Goal: Task Accomplishment & Management: Manage account settings

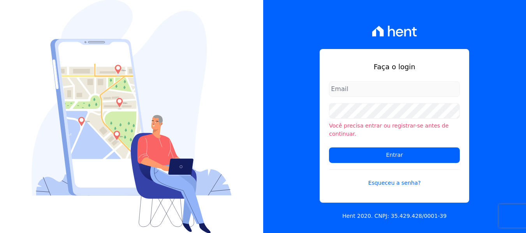
type input "[PERSON_NAME][EMAIL_ADDRESS][DOMAIN_NAME]"
click at [422, 92] on input "maria.edinea@markaprime.com.br" at bounding box center [394, 89] width 131 height 16
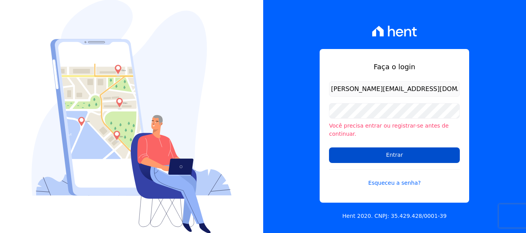
click at [405, 155] on input "Entrar" at bounding box center [394, 156] width 131 height 16
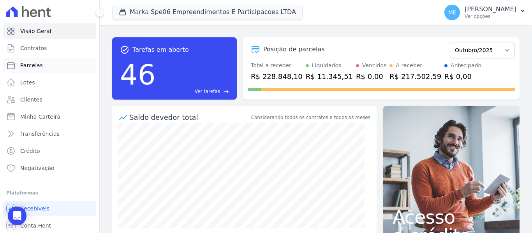
click at [28, 66] on span "Parcelas" at bounding box center [31, 66] width 23 height 8
select select
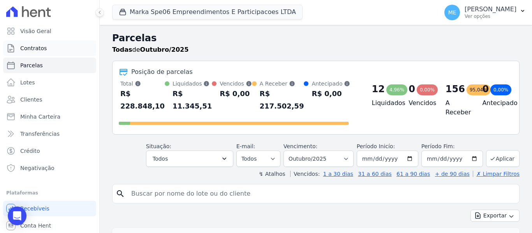
click at [38, 49] on span "Contratos" at bounding box center [33, 48] width 26 height 8
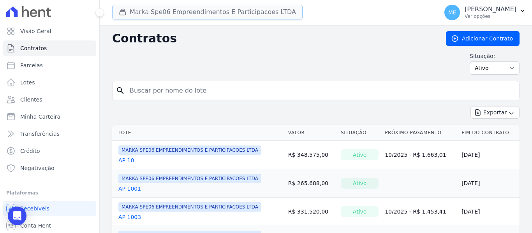
click at [162, 11] on button "Marka Spe06 Empreendimentos E Participacoes LTDA" at bounding box center [207, 12] width 191 height 15
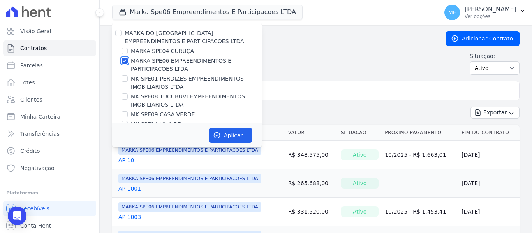
click at [126, 61] on input "MARKA SPE06 EMPREENDIMENTOS E PARTICIPACOES LTDA" at bounding box center [125, 61] width 6 height 6
checkbox input "false"
click at [126, 53] on input "MARKA SPE04 CURUÇA" at bounding box center [125, 51] width 6 height 6
checkbox input "true"
click at [229, 136] on button "Aplicar" at bounding box center [231, 135] width 44 height 15
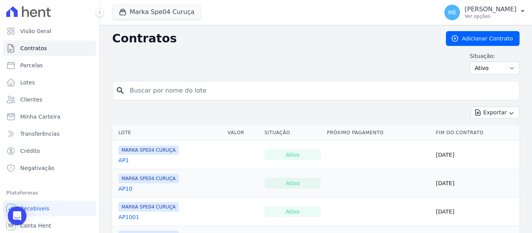
click at [167, 92] on input "search" at bounding box center [320, 91] width 391 height 16
type input "609"
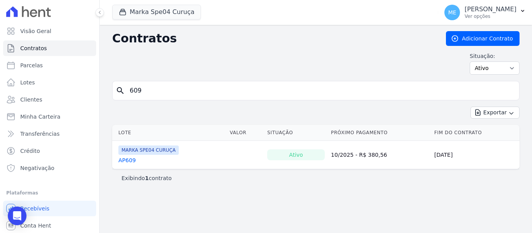
click at [129, 161] on link "AP609" at bounding box center [127, 161] width 18 height 8
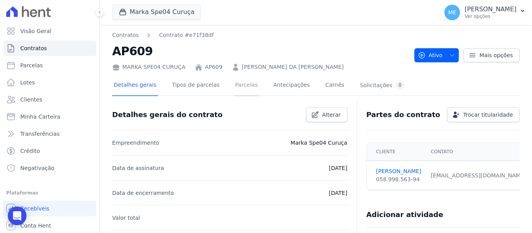
click at [240, 85] on link "Parcelas" at bounding box center [247, 86] width 26 height 21
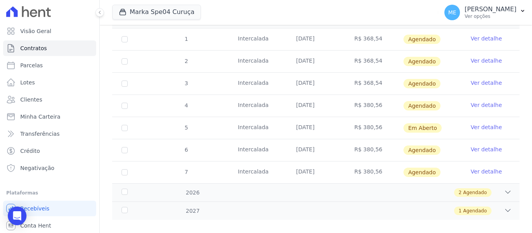
scroll to position [146, 0]
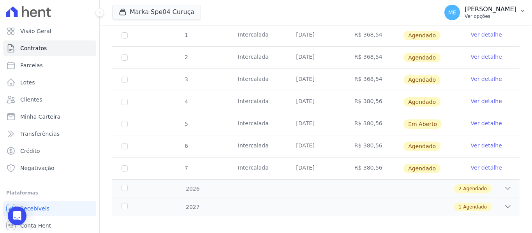
click at [522, 9] on icon "button" at bounding box center [523, 11] width 6 height 6
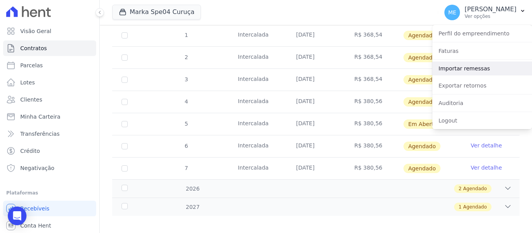
click at [462, 67] on link "Importar remessas" at bounding box center [482, 69] width 100 height 14
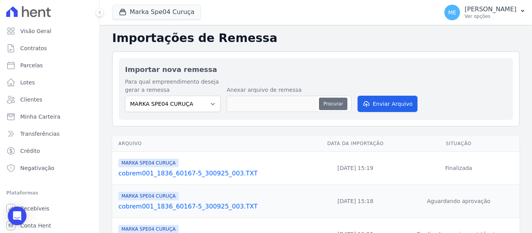
click at [337, 100] on button "Procurar" at bounding box center [333, 104] width 28 height 12
type input "cobrem001_1836_60167-5_031025_004.TXT"
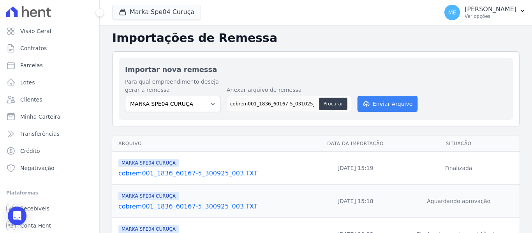
click at [404, 99] on button "Enviar Arquivo" at bounding box center [388, 104] width 60 height 16
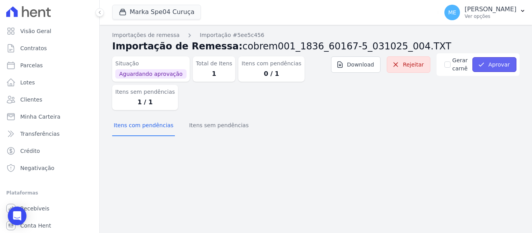
click at [504, 62] on button "Aprovar" at bounding box center [495, 64] width 44 height 15
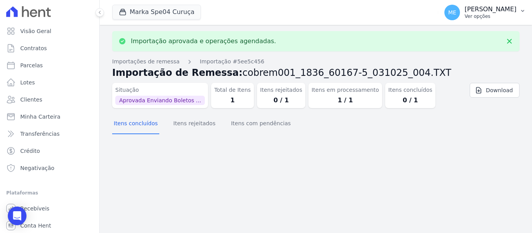
click at [523, 9] on icon "button" at bounding box center [523, 11] width 6 height 6
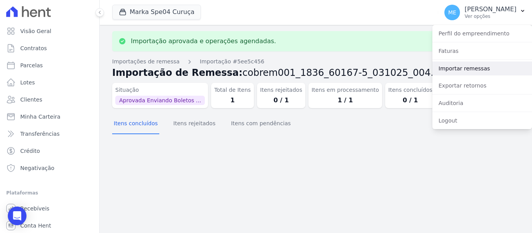
click at [460, 69] on link "Importar remessas" at bounding box center [482, 69] width 100 height 14
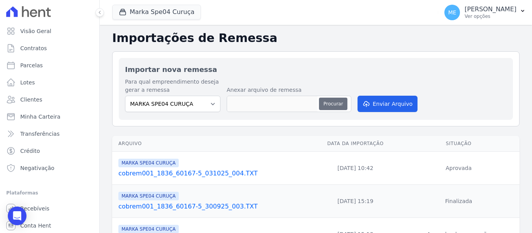
click at [328, 104] on button "Procurar" at bounding box center [333, 104] width 28 height 12
type input "cobrem001_1836_60167-5_031025_004.TXT"
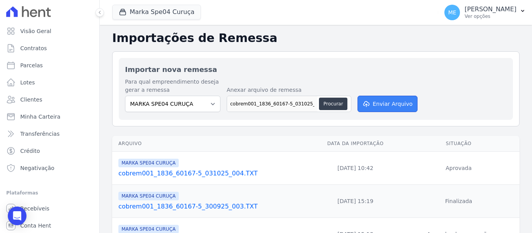
click at [385, 104] on button "Enviar Arquivo" at bounding box center [388, 104] width 60 height 16
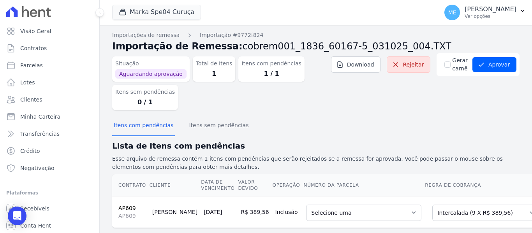
scroll to position [20, 0]
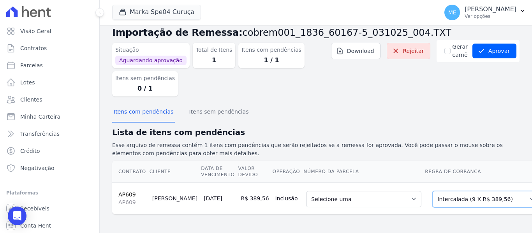
click at [496, 192] on select "Selecione uma Nova Parcela Avulsa Parcela Avulsa Existente Parcela Normal (1 X …" at bounding box center [485, 199] width 107 height 16
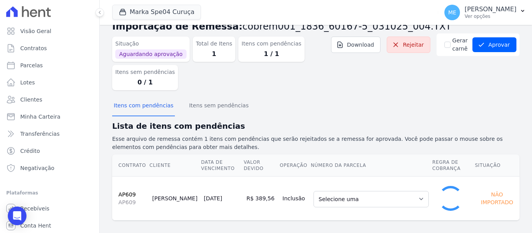
scroll to position [13, 0]
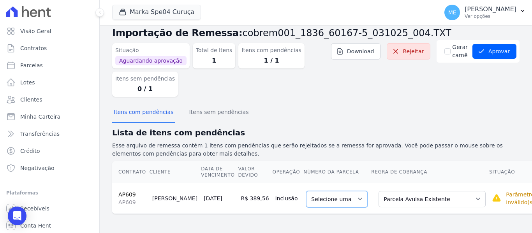
click at [340, 202] on select "Selecione uma" at bounding box center [337, 199] width 62 height 16
click at [339, 196] on select "Selecione uma" at bounding box center [337, 199] width 62 height 16
drag, startPoint x: 339, startPoint y: 196, endPoint x: 371, endPoint y: 192, distance: 31.8
click at [339, 196] on select "Selecione uma" at bounding box center [337, 199] width 62 height 16
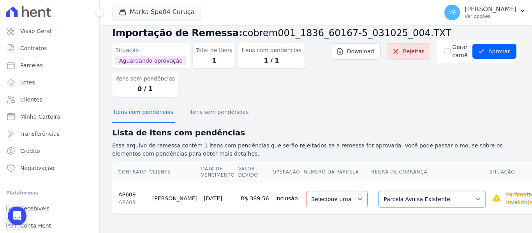
click at [447, 199] on select "Selecione uma Nova Parcela Avulsa Parcela Avulsa Existente Parcela Normal (1 X …" at bounding box center [432, 199] width 107 height 16
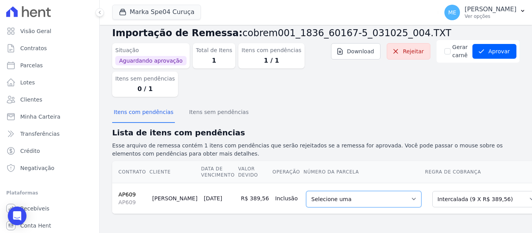
click at [387, 197] on select "Selecione uma 1 - 25/06/2025 - R$ 368,54 - Agendado 2 - 25/07/2025 - R$ 368,54 …" at bounding box center [363, 199] width 115 height 16
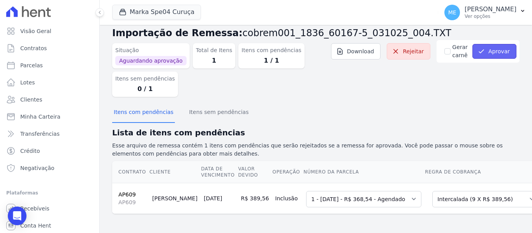
click at [485, 52] on button "Aprovar" at bounding box center [495, 51] width 44 height 15
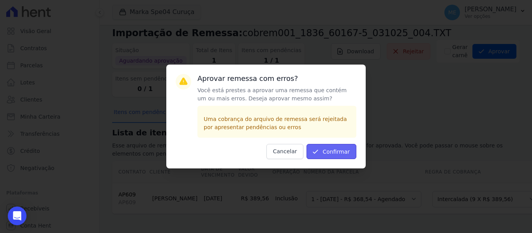
click at [338, 151] on button "Confirmar" at bounding box center [332, 151] width 50 height 15
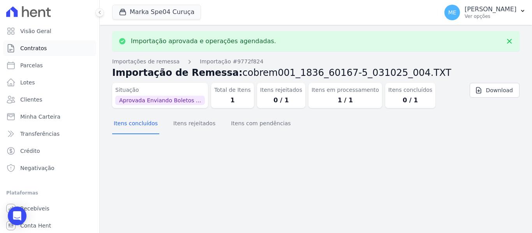
click at [33, 48] on span "Contratos" at bounding box center [33, 48] width 26 height 8
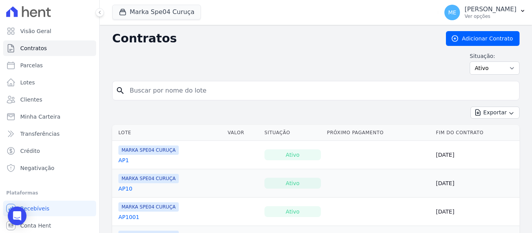
click at [175, 87] on input "search" at bounding box center [320, 91] width 391 height 16
type input "402"
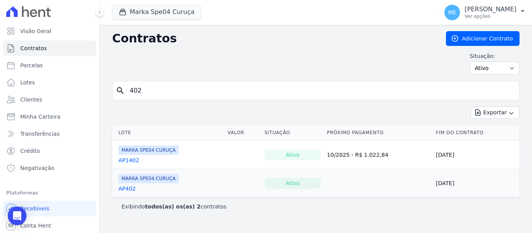
click at [129, 190] on link "AP402" at bounding box center [127, 189] width 18 height 8
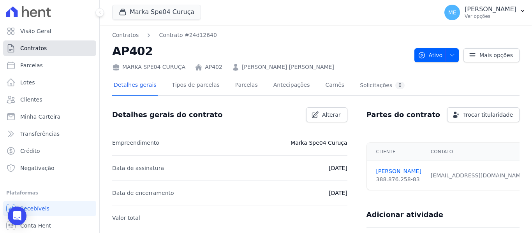
click at [53, 46] on link "Contratos" at bounding box center [49, 49] width 93 height 16
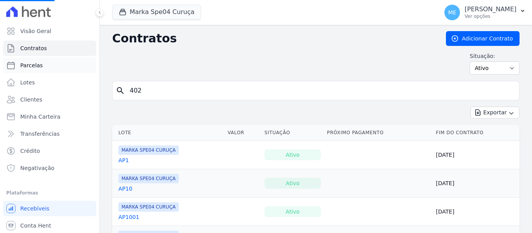
drag, startPoint x: 162, startPoint y: 90, endPoint x: 23, endPoint y: 69, distance: 140.9
click at [23, 69] on div "Visão Geral Contratos Parcelas Lotes Clientes Minha Carteira Transferências Cré…" at bounding box center [266, 116] width 532 height 233
click at [217, 88] on input "search" at bounding box center [320, 91] width 391 height 16
type input "609"
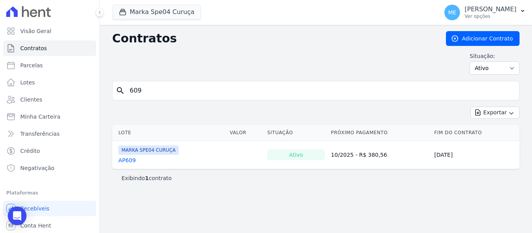
click at [132, 161] on link "AP609" at bounding box center [127, 161] width 18 height 8
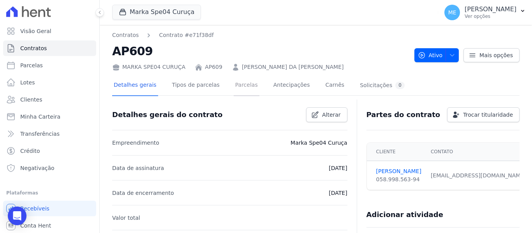
click at [238, 85] on link "Parcelas" at bounding box center [247, 86] width 26 height 21
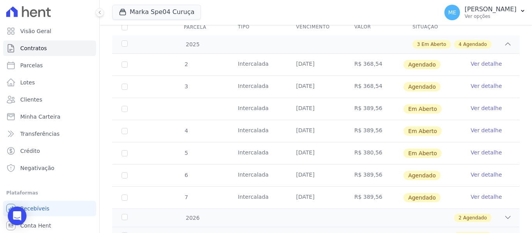
scroll to position [146, 0]
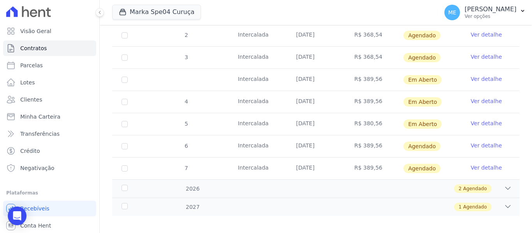
click at [475, 75] on link "Ver detalhe" at bounding box center [486, 79] width 31 height 8
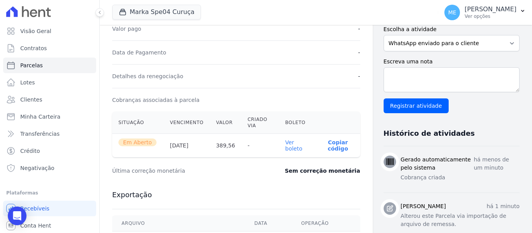
scroll to position [195, 0]
click at [291, 149] on link "Ver boleto" at bounding box center [293, 145] width 17 height 12
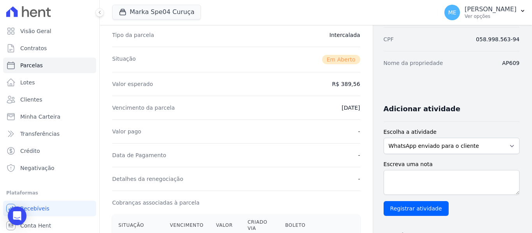
scroll to position [0, 0]
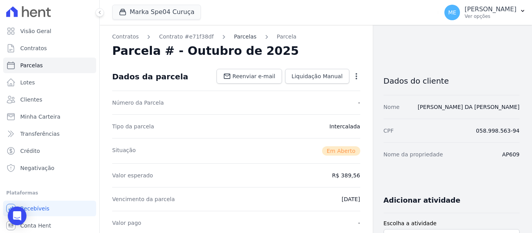
click at [238, 38] on link "Parcelas" at bounding box center [245, 37] width 23 height 8
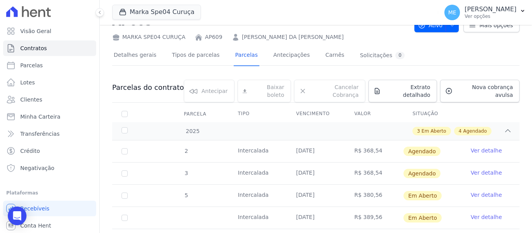
scroll to position [146, 0]
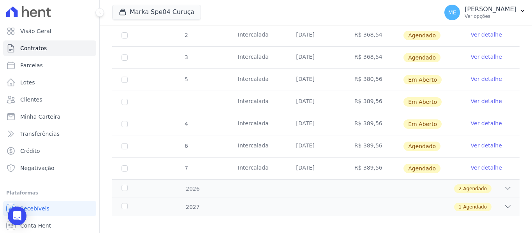
click at [471, 97] on link "Ver detalhe" at bounding box center [486, 101] width 31 height 8
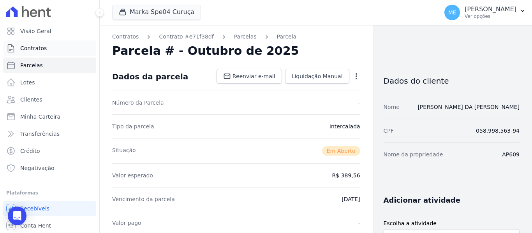
click at [23, 51] on span "Contratos" at bounding box center [33, 48] width 26 height 8
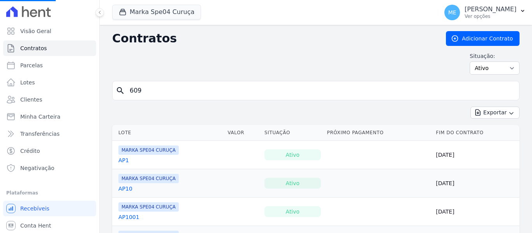
click at [160, 92] on input "609" at bounding box center [320, 91] width 391 height 16
click at [160, 92] on input "search" at bounding box center [320, 91] width 391 height 16
type input "609"
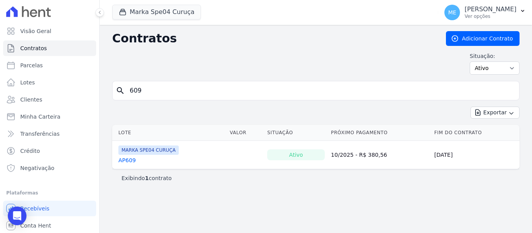
click at [126, 159] on link "AP609" at bounding box center [127, 161] width 18 height 8
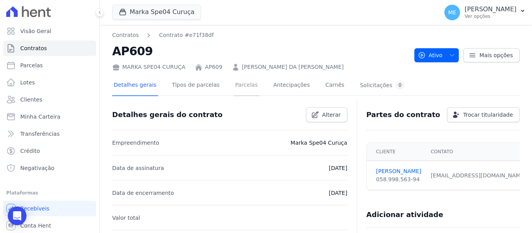
click at [238, 85] on link "Parcelas" at bounding box center [247, 86] width 26 height 21
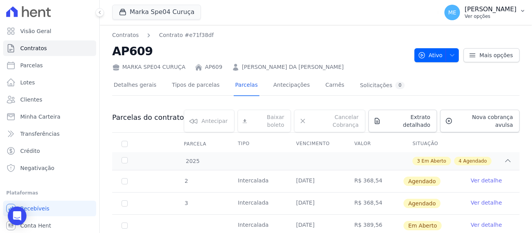
click at [524, 10] on icon "button" at bounding box center [523, 11] width 6 height 6
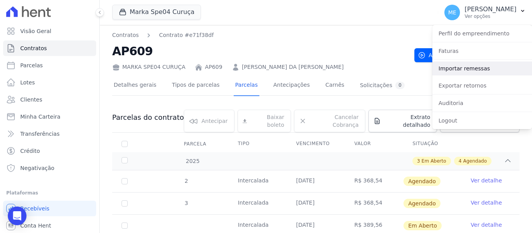
click at [474, 69] on link "Importar remessas" at bounding box center [482, 69] width 100 height 14
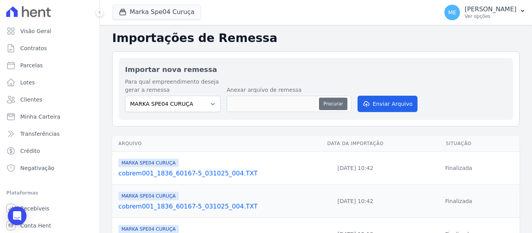
click at [328, 100] on button "Procurar" at bounding box center [333, 104] width 28 height 12
type input "cobrem001_1836_60167-5_031025_006.TXT"
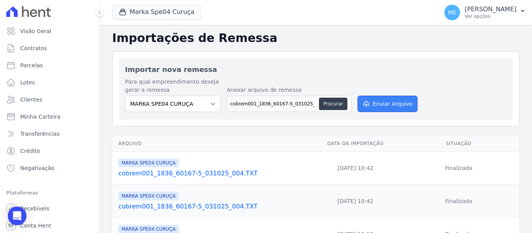
click at [395, 103] on button "Enviar Arquivo" at bounding box center [388, 104] width 60 height 16
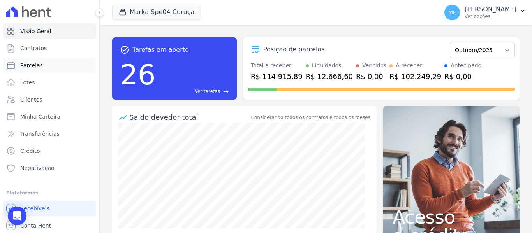
click at [23, 64] on span "Parcelas" at bounding box center [31, 66] width 23 height 8
select select
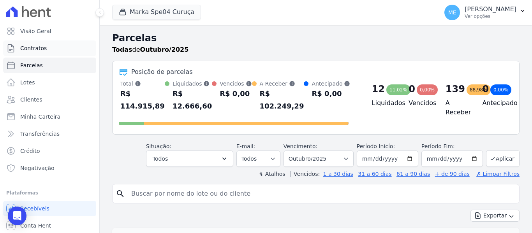
click at [32, 50] on span "Contratos" at bounding box center [33, 48] width 26 height 8
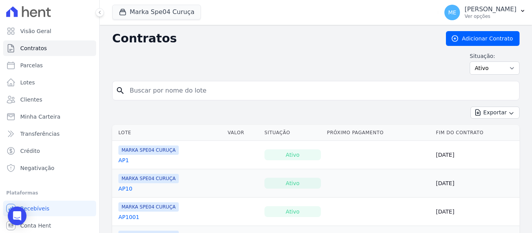
click at [211, 90] on input "search" at bounding box center [320, 91] width 391 height 16
type input "609"
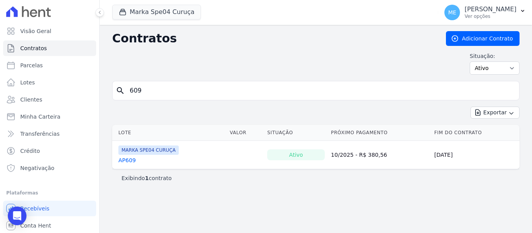
click at [128, 162] on link "AP609" at bounding box center [127, 161] width 18 height 8
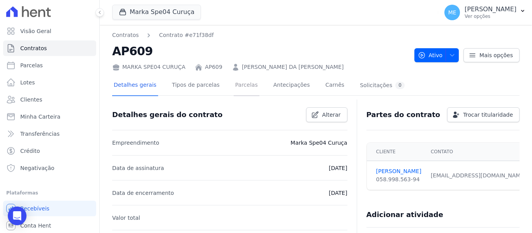
click at [241, 86] on link "Parcelas" at bounding box center [247, 86] width 26 height 21
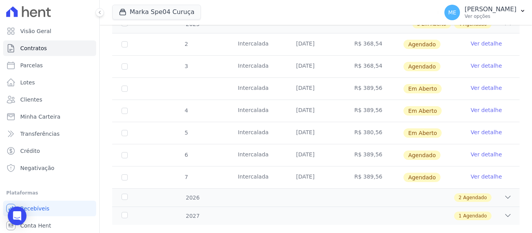
scroll to position [146, 0]
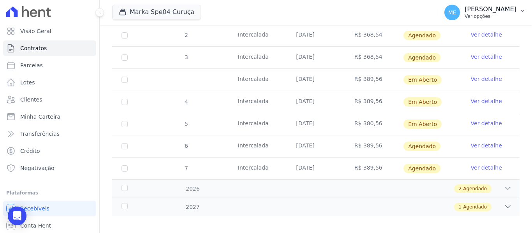
click at [524, 7] on button "ME Maria Edinea Ver opções" at bounding box center [485, 13] width 94 height 22
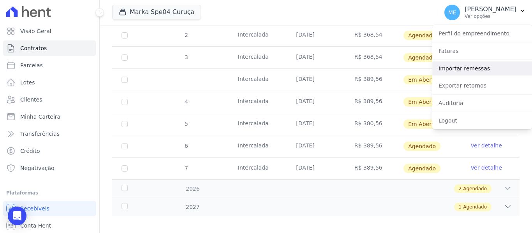
click at [480, 66] on link "Importar remessas" at bounding box center [482, 69] width 100 height 14
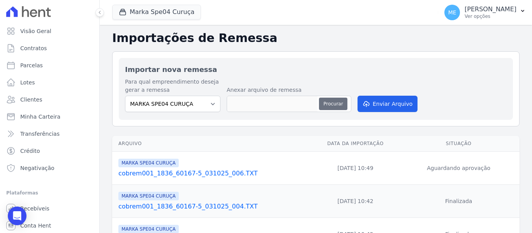
click at [323, 104] on button "Procurar" at bounding box center [333, 104] width 28 height 12
type input "cobrem001_1836_60167-5_031025_006.TXT"
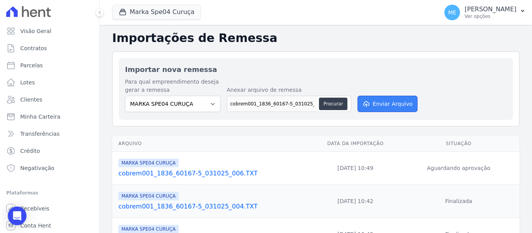
click at [409, 104] on button "Enviar Arquivo" at bounding box center [388, 104] width 60 height 16
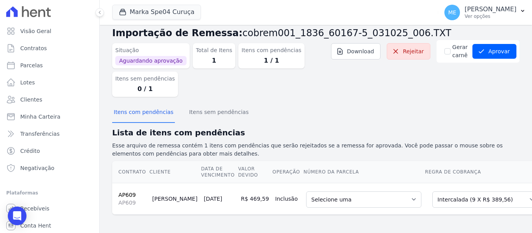
scroll to position [20, 0]
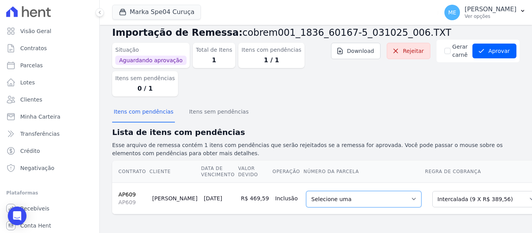
click at [390, 193] on select "Selecione uma 2 - [DATE] - R$ 368,54 - Agendado 3 - [DATE] - R$ 368,54 - Agenda…" at bounding box center [363, 199] width 115 height 16
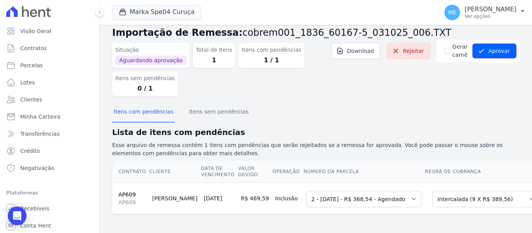
click at [497, 44] on button "Aprovar" at bounding box center [495, 51] width 44 height 15
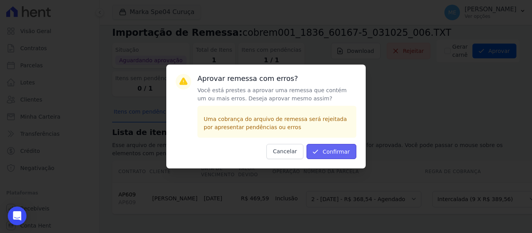
click at [328, 146] on button "Confirmar" at bounding box center [332, 151] width 50 height 15
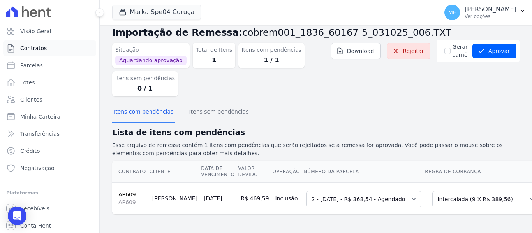
click at [26, 46] on span "Contratos" at bounding box center [33, 48] width 26 height 8
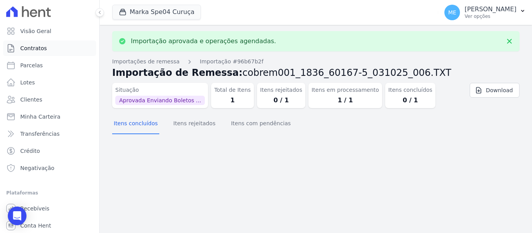
click at [47, 43] on link "Contratos" at bounding box center [49, 49] width 93 height 16
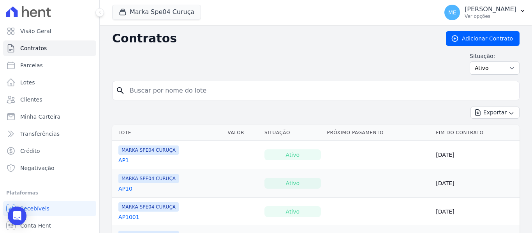
click at [248, 95] on input "search" at bounding box center [320, 91] width 391 height 16
type input "609"
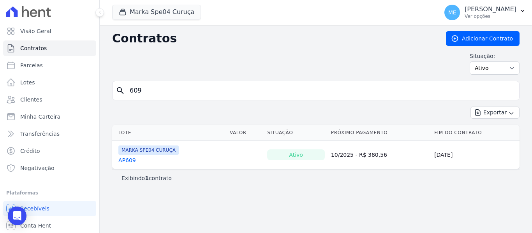
click at [126, 160] on link "AP609" at bounding box center [127, 161] width 18 height 8
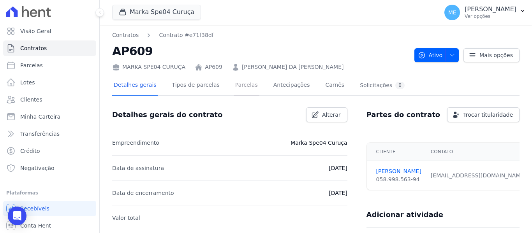
click at [240, 83] on link "Parcelas" at bounding box center [247, 86] width 26 height 21
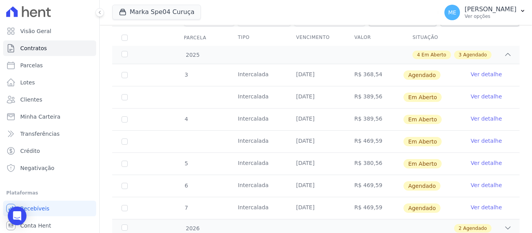
scroll to position [146, 0]
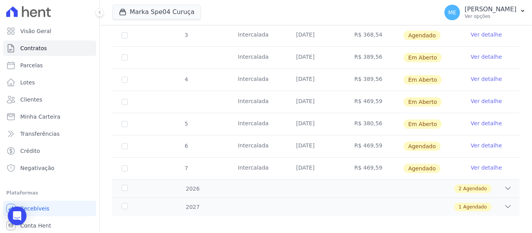
click at [484, 97] on link "Ver detalhe" at bounding box center [486, 101] width 31 height 8
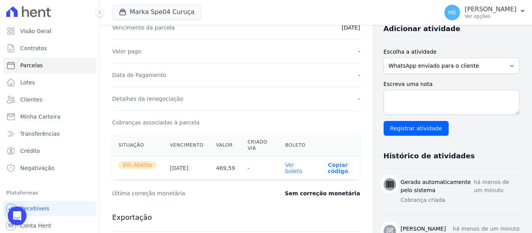
scroll to position [195, 0]
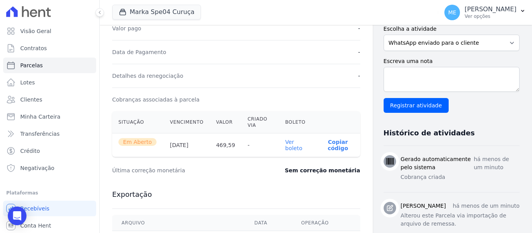
click at [288, 150] on link "Ver boleto" at bounding box center [293, 145] width 17 height 12
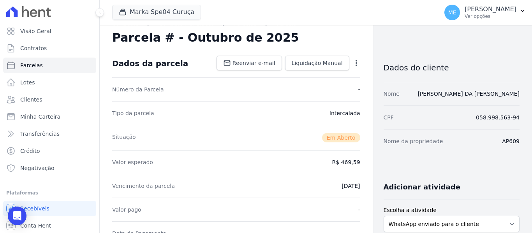
scroll to position [0, 0]
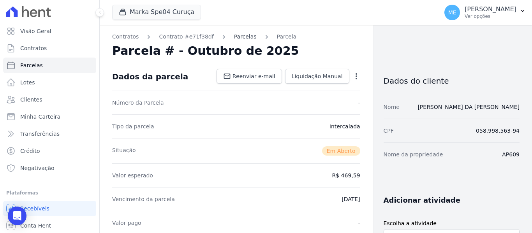
click at [237, 37] on link "Parcelas" at bounding box center [245, 37] width 23 height 8
